Goal: Task Accomplishment & Management: Complete application form

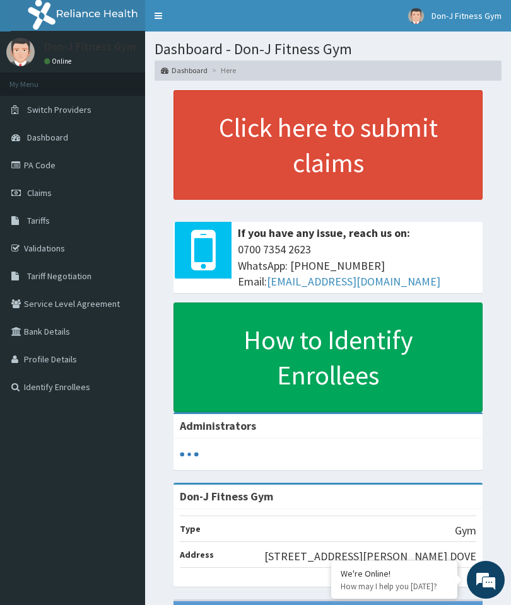
click at [52, 189] on link "Claims" at bounding box center [72, 193] width 145 height 28
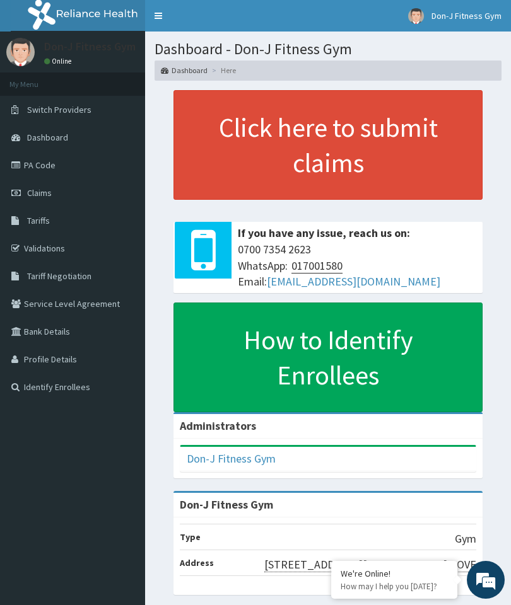
click at [51, 191] on span "Claims" at bounding box center [39, 192] width 25 height 11
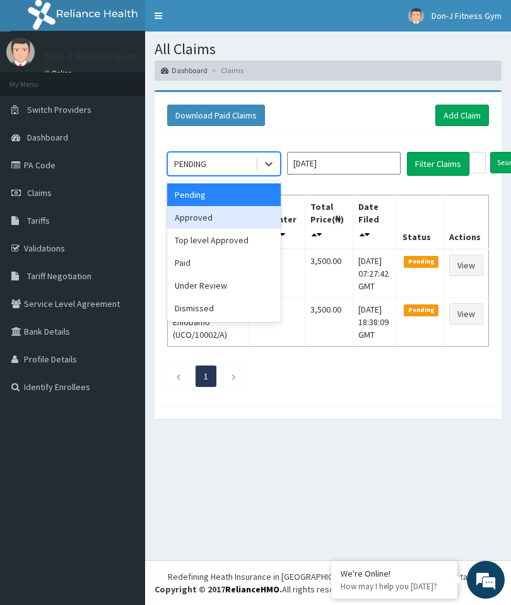
click at [211, 216] on div "Approved" at bounding box center [224, 217] width 114 height 23
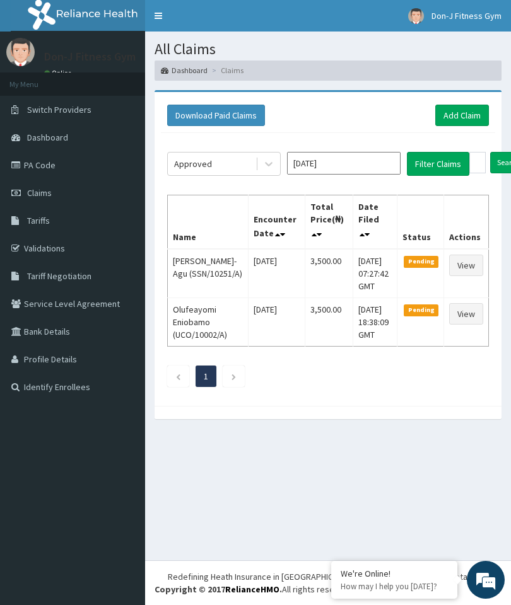
click at [437, 165] on button "Filter Claims" at bounding box center [438, 164] width 62 height 24
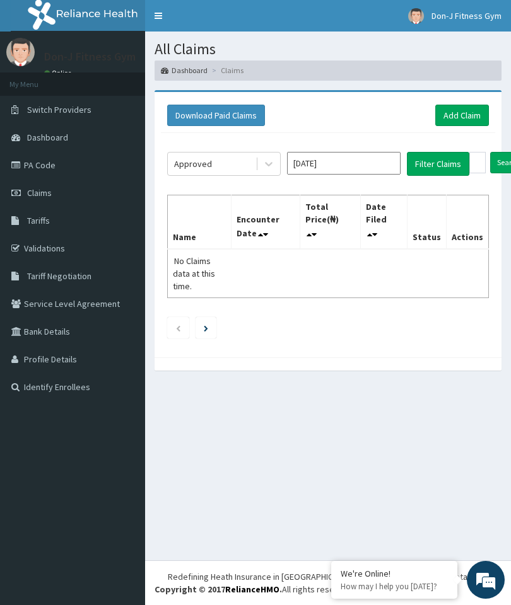
click at [466, 114] on link "Add Claim" at bounding box center [462, 115] width 54 height 21
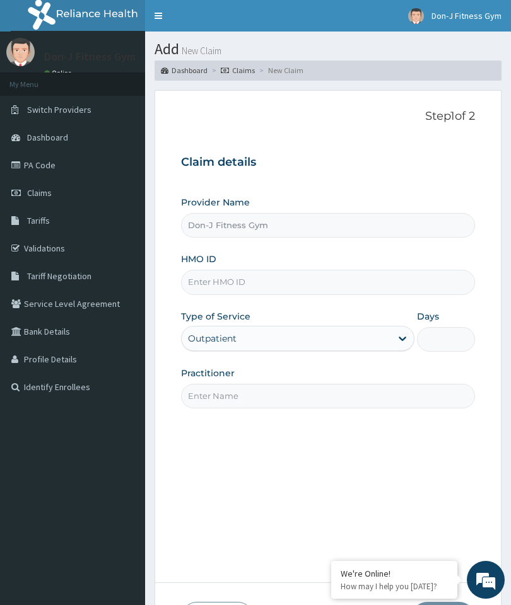
type input "Don-J Fitness Gym"
type input "1"
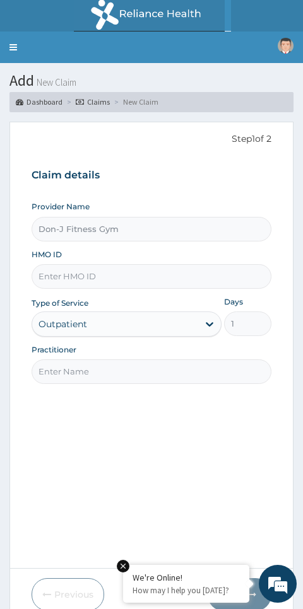
click at [56, 274] on input "HMO ID" at bounding box center [152, 276] width 240 height 25
click at [69, 268] on input "HMO ID" at bounding box center [152, 276] width 240 height 25
paste input "REL/10880/A"
type input "REL/10880/A"
click at [67, 370] on input "Practitioner" at bounding box center [152, 371] width 240 height 25
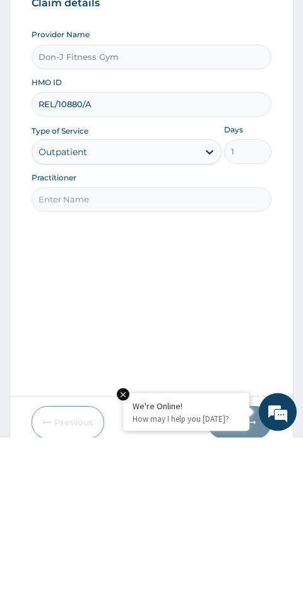
click at [57, 359] on input "Practitioner" at bounding box center [152, 371] width 240 height 25
paste input "[PERSON_NAME]"
type input "[PERSON_NAME]"
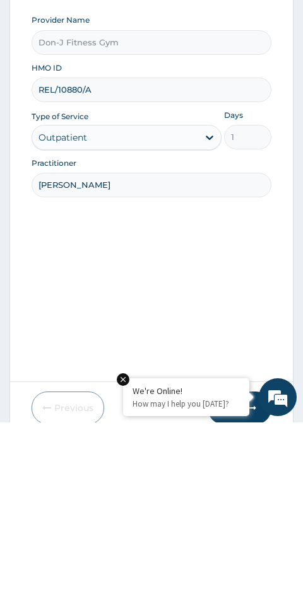
scroll to position [53, 0]
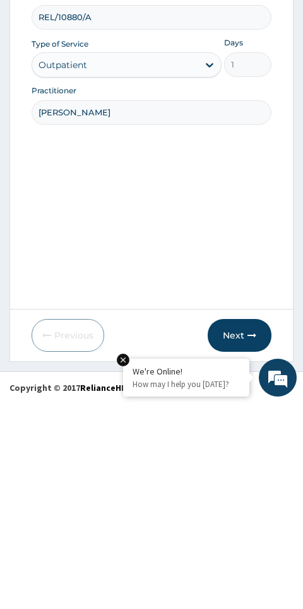
click at [243, 525] on button "Next" at bounding box center [239, 541] width 64 height 33
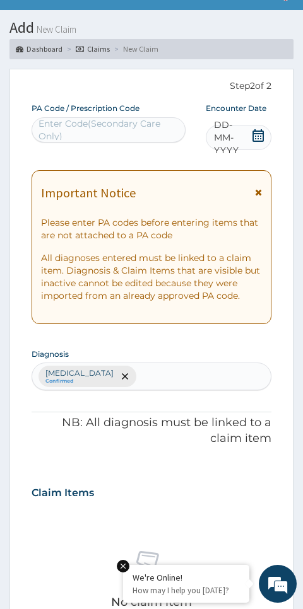
click at [243, 135] on span "DD-MM-YYYY" at bounding box center [232, 138] width 37 height 38
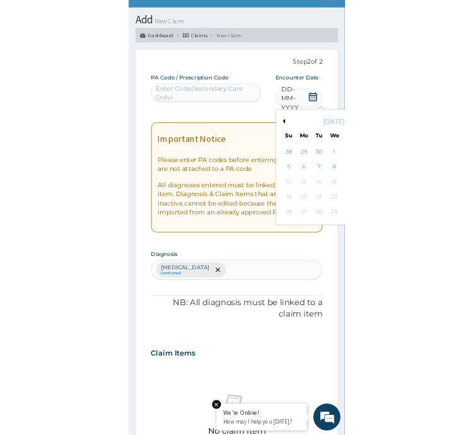
scroll to position [84, 0]
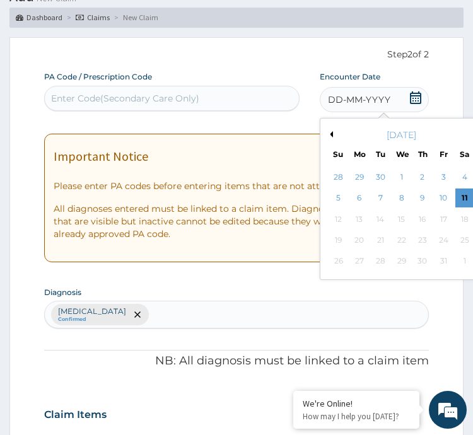
click at [469, 201] on div "11" at bounding box center [464, 198] width 19 height 19
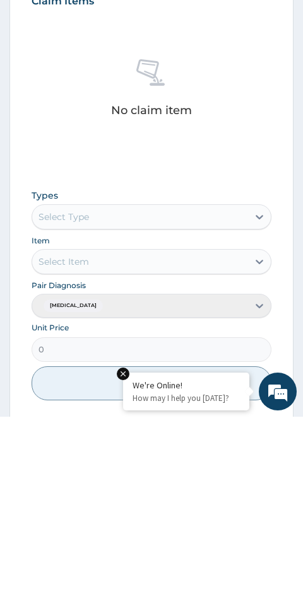
scroll to position [349, 0]
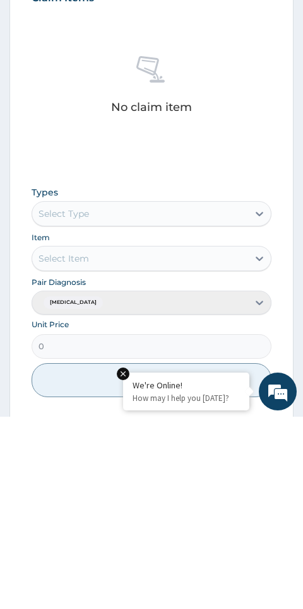
type input "PA/799100"
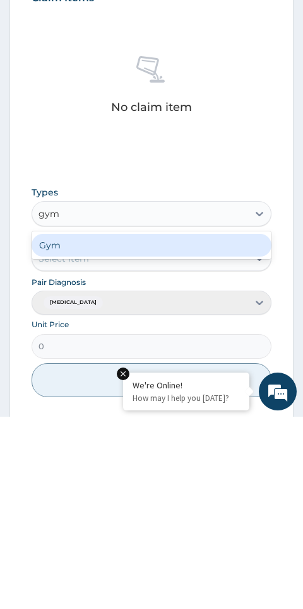
click at [96, 426] on div "Gym" at bounding box center [152, 437] width 240 height 23
type input "gym"
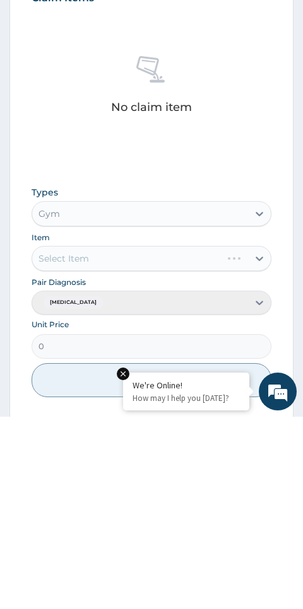
scroll to position [481, 0]
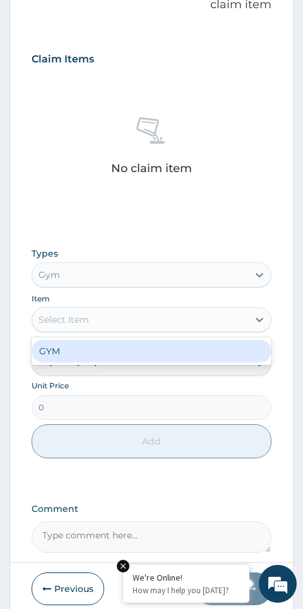
click at [64, 346] on div "GYM" at bounding box center [152, 351] width 240 height 23
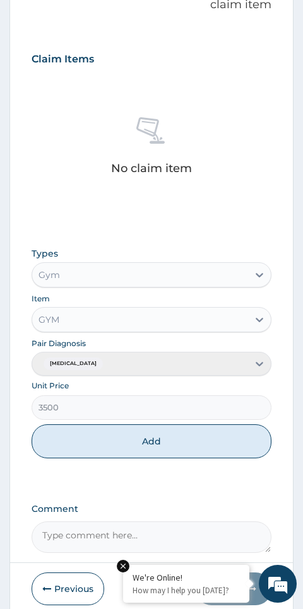
scroll to position [527, 0]
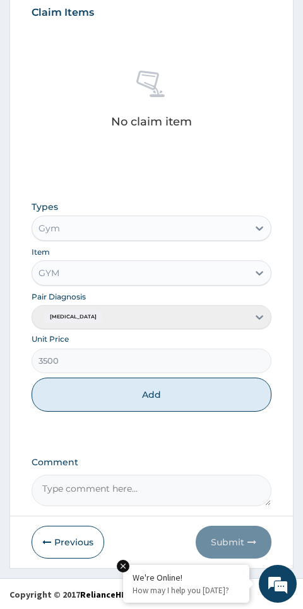
click at [172, 389] on button "Add" at bounding box center [152, 395] width 240 height 34
type input "0"
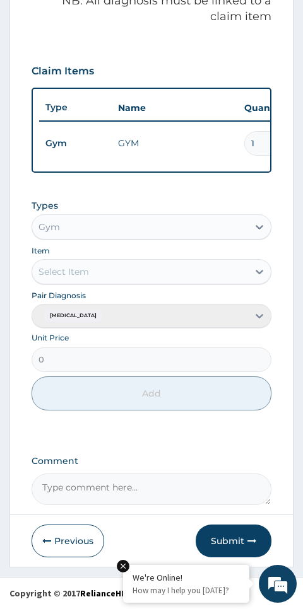
scroll to position [467, 0]
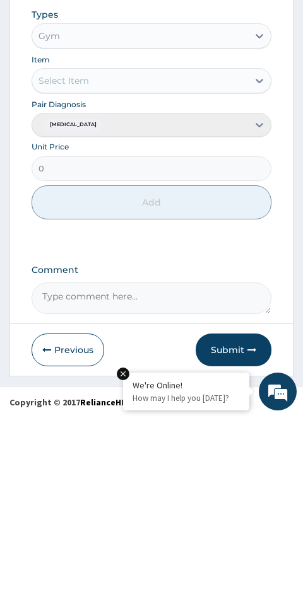
click at [86, 475] on textarea "Comment" at bounding box center [152, 491] width 240 height 32
type textarea "Gym Session"
click at [236, 526] on button "Submit" at bounding box center [233, 542] width 76 height 33
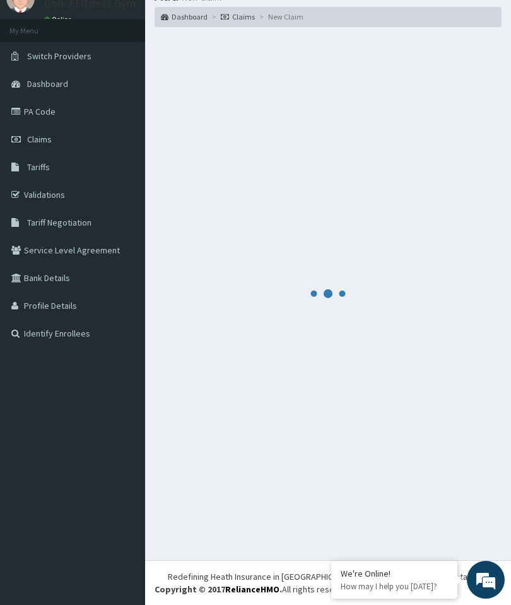
scroll to position [53, 0]
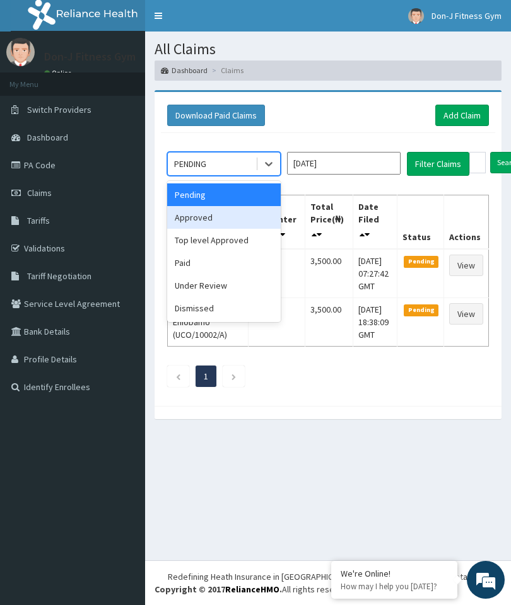
click at [205, 216] on div "Approved" at bounding box center [224, 217] width 114 height 23
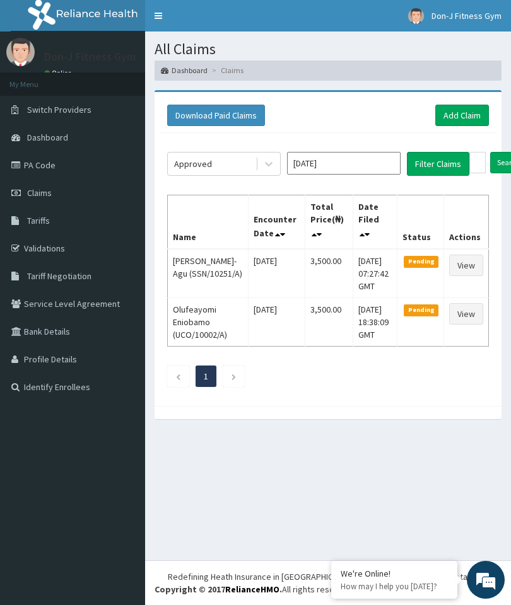
click at [429, 156] on button "Filter Claims" at bounding box center [438, 164] width 62 height 24
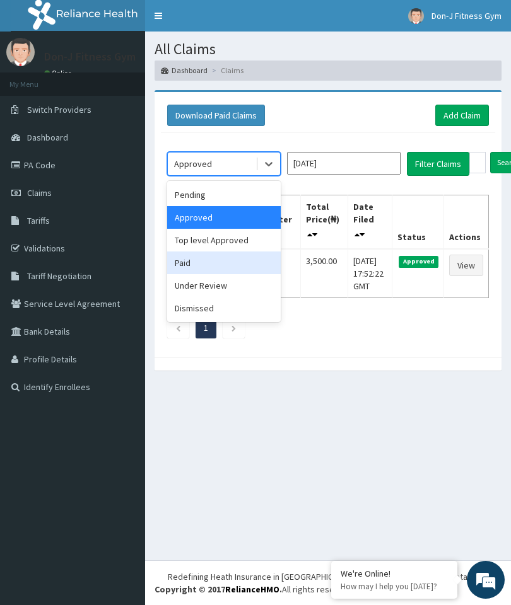
click at [213, 259] on div "Paid" at bounding box center [224, 263] width 114 height 23
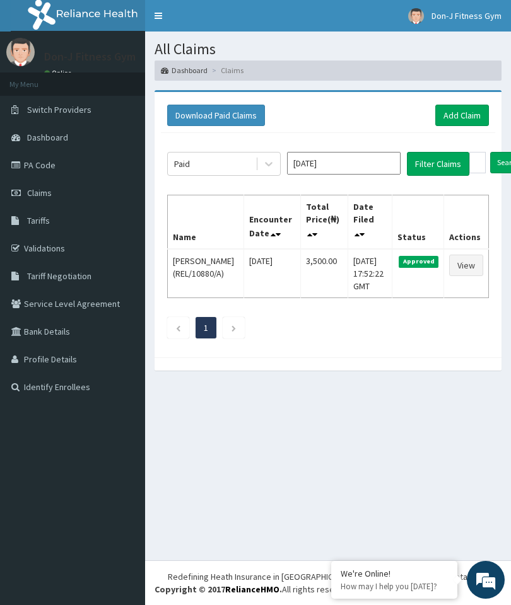
click at [438, 158] on button "Filter Claims" at bounding box center [438, 164] width 62 height 24
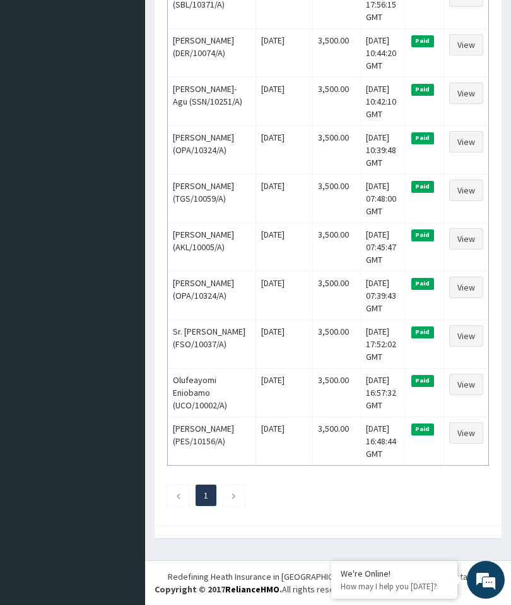
scroll to position [1201, 0]
click at [233, 501] on link "Next page" at bounding box center [234, 495] width 6 height 11
click at [234, 492] on link "Next page" at bounding box center [234, 495] width 6 height 11
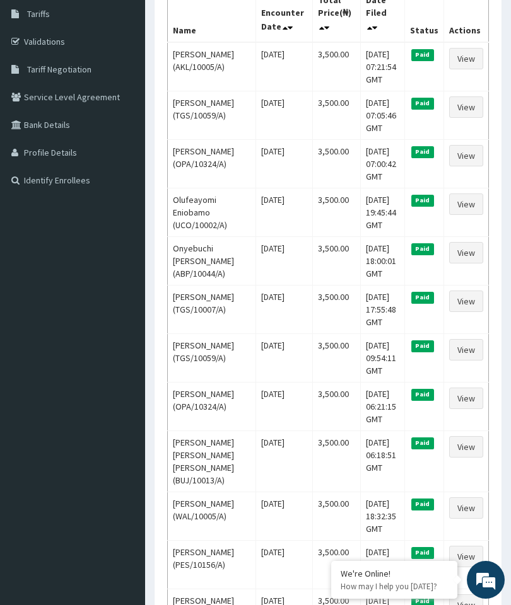
scroll to position [204, 0]
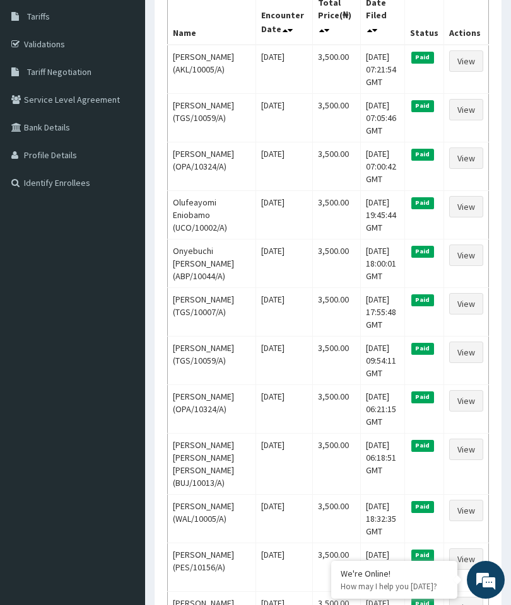
click at [467, 266] on link "View" at bounding box center [466, 255] width 34 height 21
